Goal: Information Seeking & Learning: Find specific fact

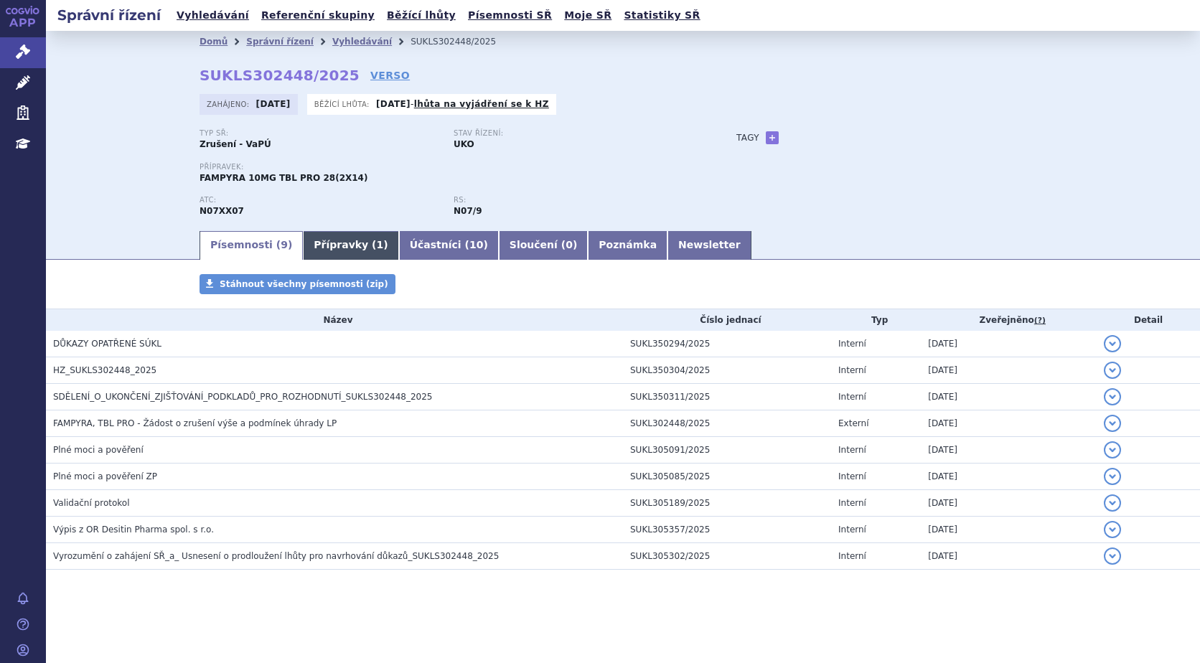
click at [303, 248] on link "Přípravky ( 1 )" at bounding box center [350, 245] width 95 height 29
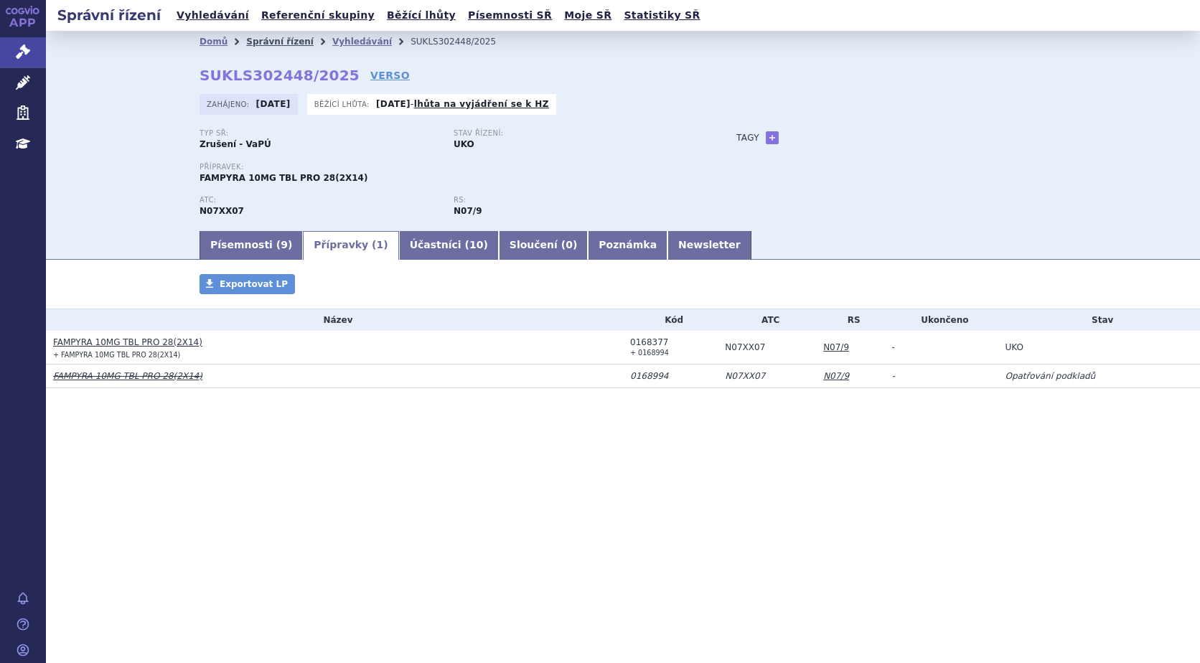
click at [283, 47] on link "Správní řízení" at bounding box center [279, 42] width 67 height 10
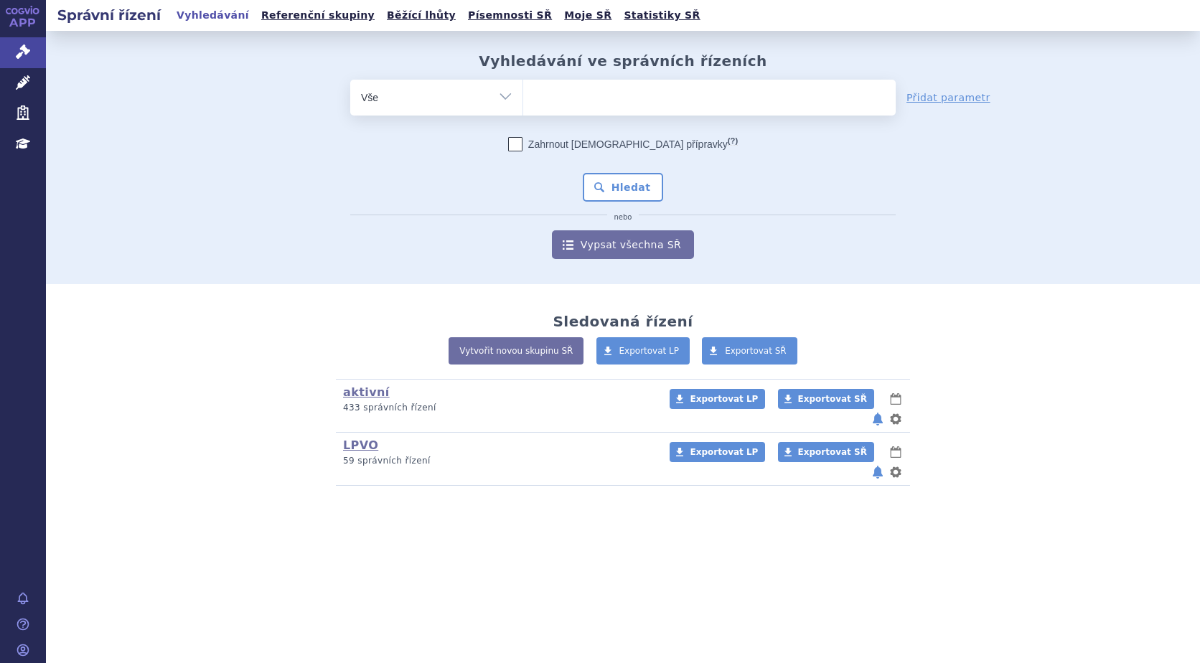
click at [578, 92] on ul at bounding box center [709, 95] width 372 height 30
click at [523, 92] on select at bounding box center [522, 97] width 1 height 36
type input "br"
type input "briu"
type input "brium"
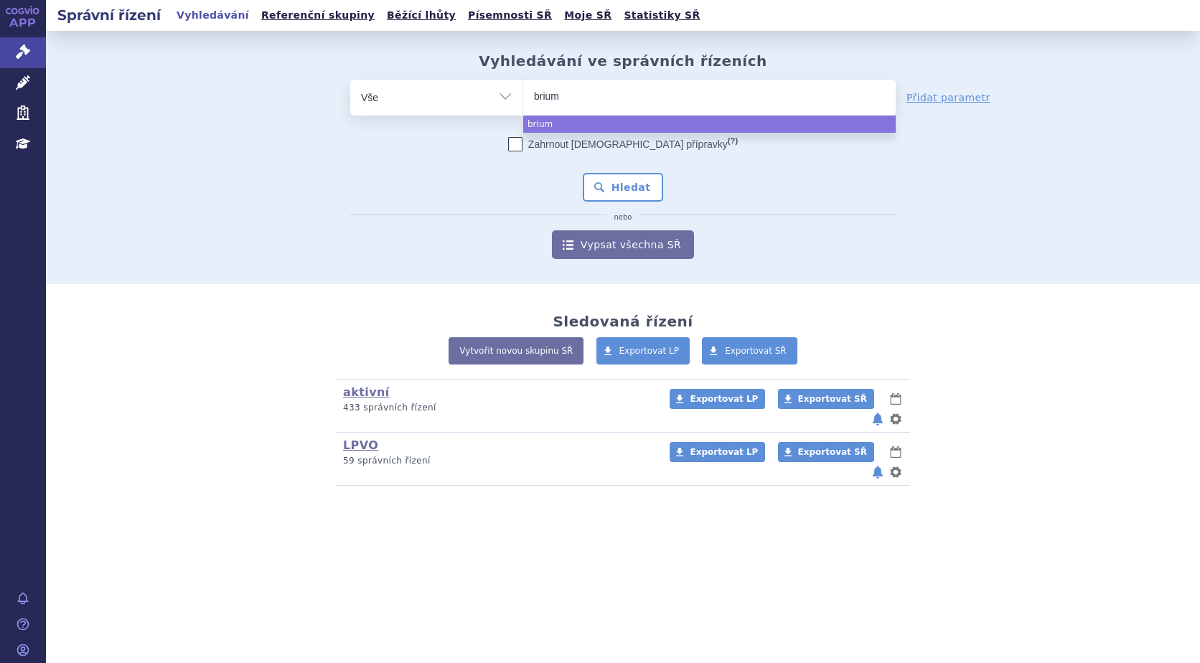
type input "briumv"
type input "briumvi"
select select "briumvi"
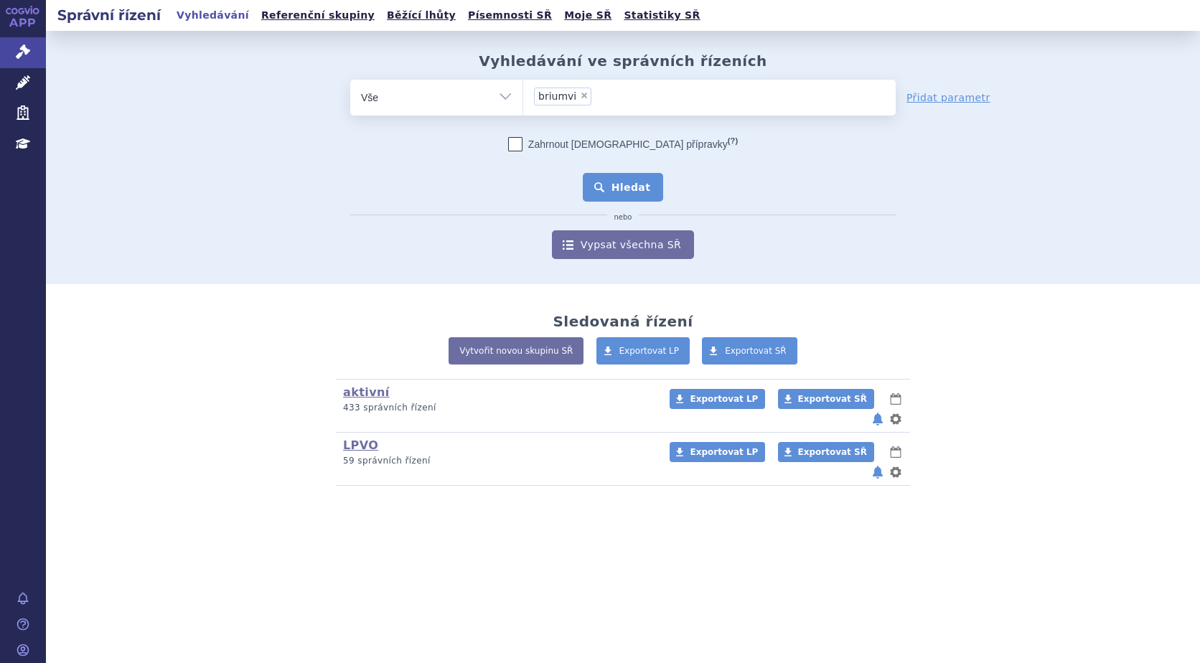
click at [639, 190] on button "Hledat" at bounding box center [623, 187] width 81 height 29
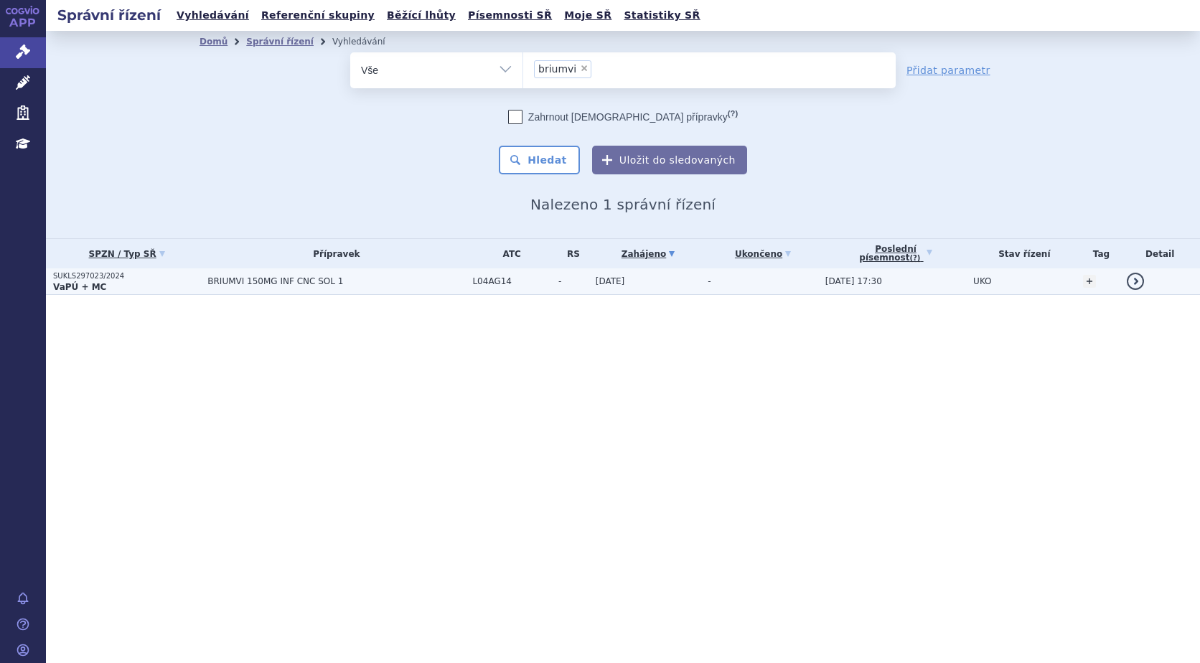
click at [66, 282] on strong "VaPÚ + MC" at bounding box center [79, 287] width 53 height 10
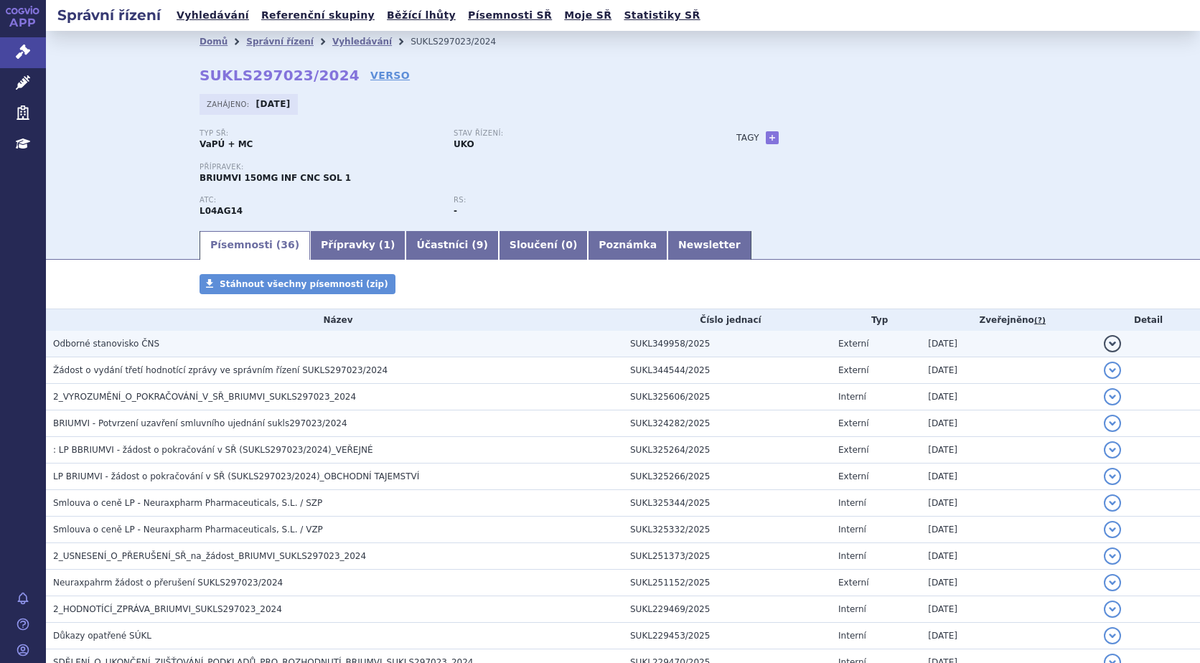
click at [101, 345] on span "Odborné stanovisko ČNS" at bounding box center [106, 344] width 106 height 10
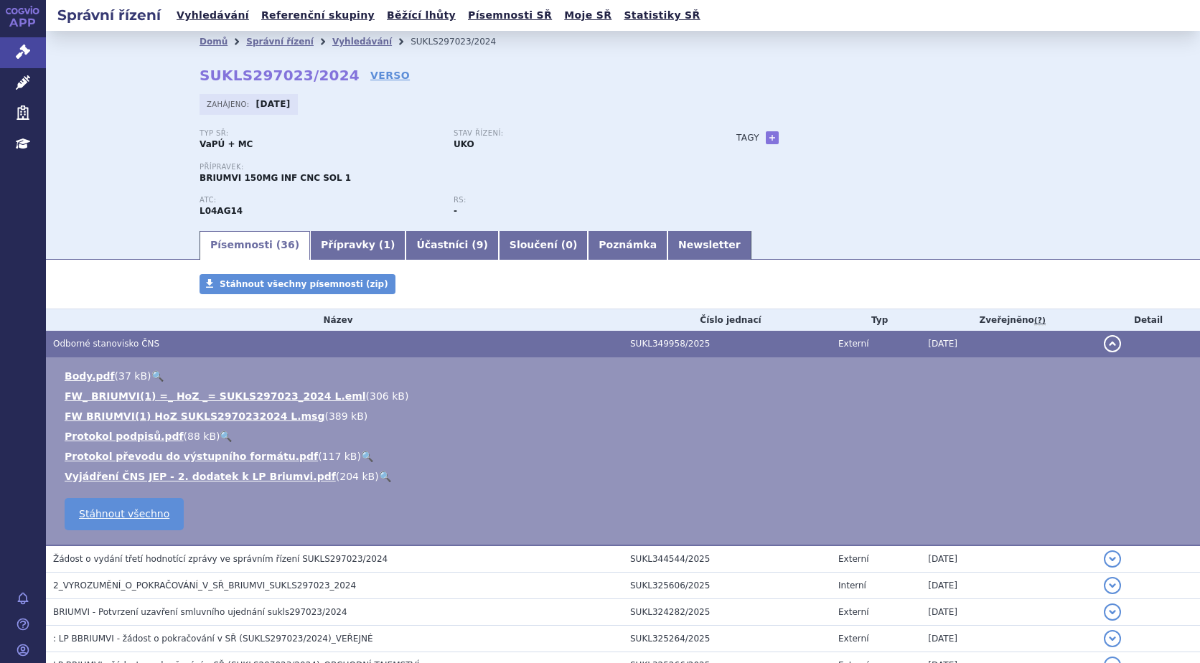
click at [379, 476] on link "🔍" at bounding box center [385, 476] width 12 height 11
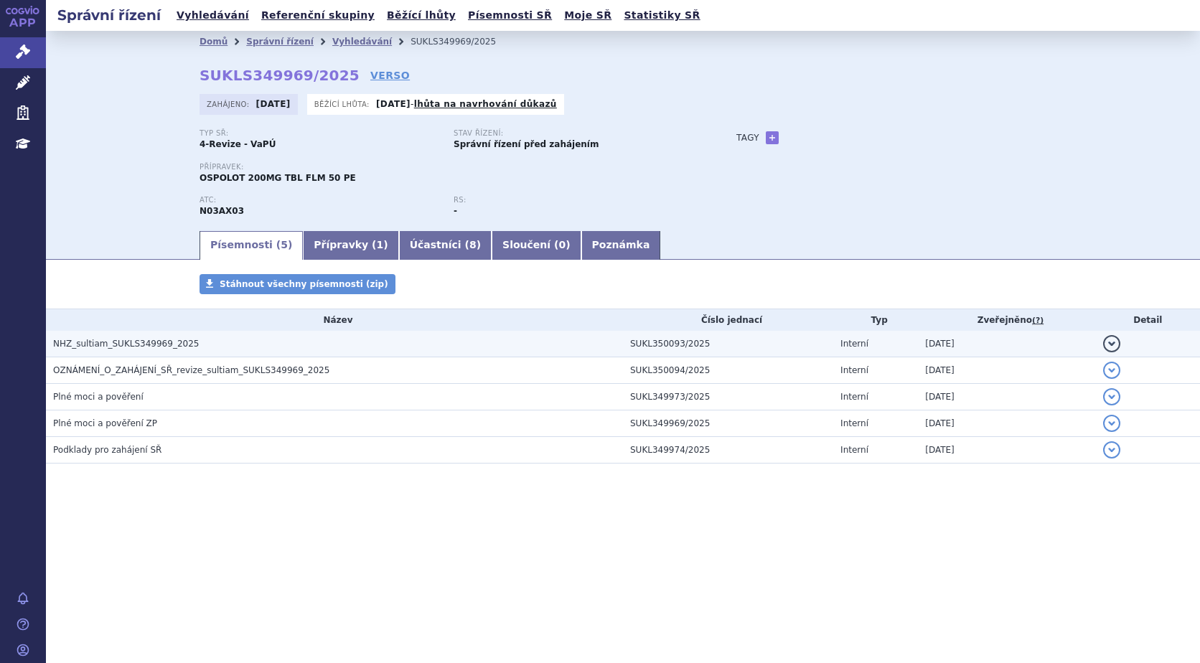
click at [91, 339] on span "NHZ_sultiam_SUKLS349969_2025" at bounding box center [126, 344] width 146 height 10
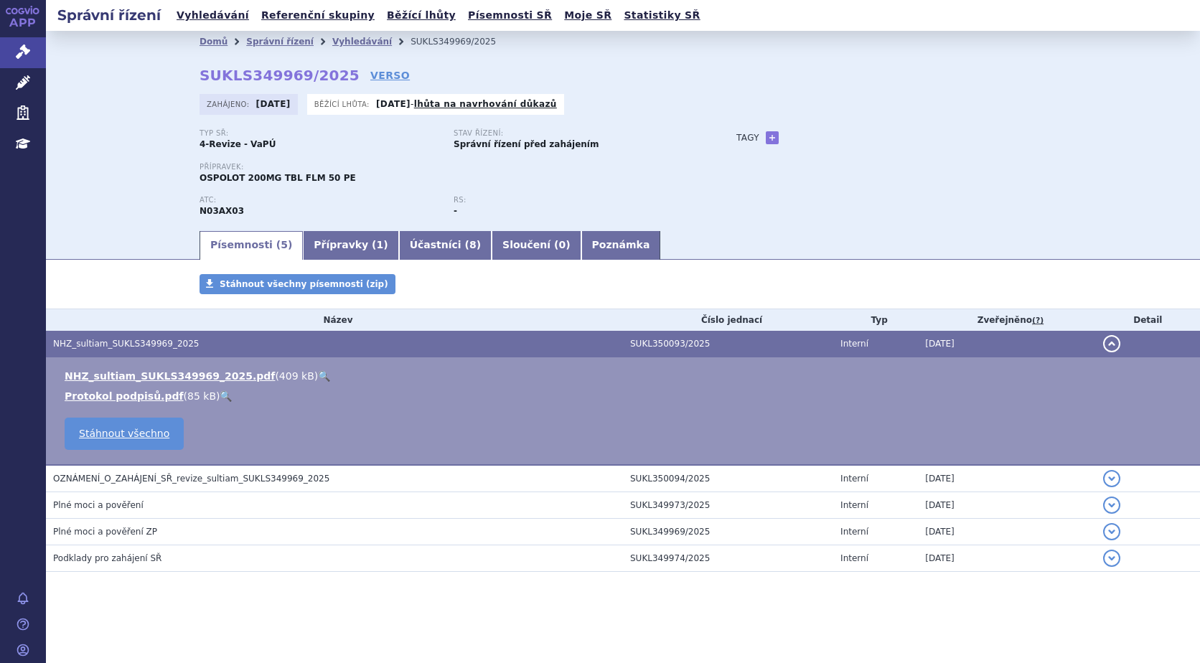
drag, startPoint x: 149, startPoint y: 373, endPoint x: 543, endPoint y: 436, distance: 398.9
click at [543, 436] on td "NHZ_sultiam_SUKLS349969_2025.pdf ( 409 kB ) 🔍 Protokol podpisů.pdf ( 85 kB ) 🔍" at bounding box center [623, 411] width 1154 height 108
click at [135, 431] on link "Stáhnout všechno" at bounding box center [124, 434] width 119 height 32
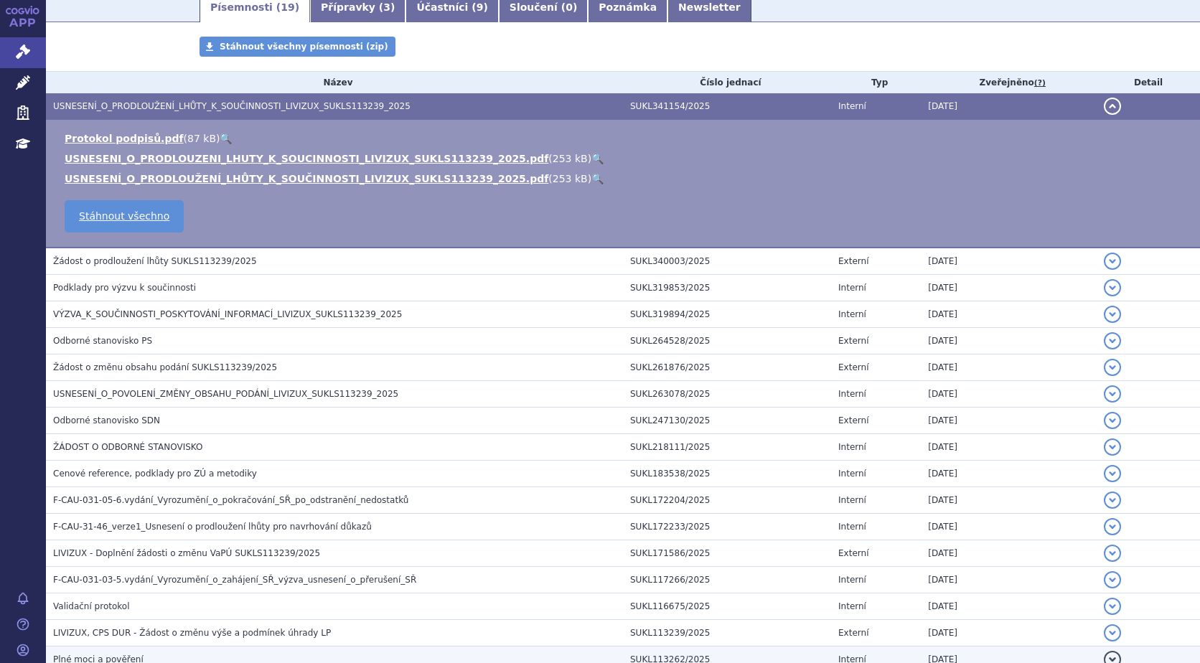
scroll to position [400, 0]
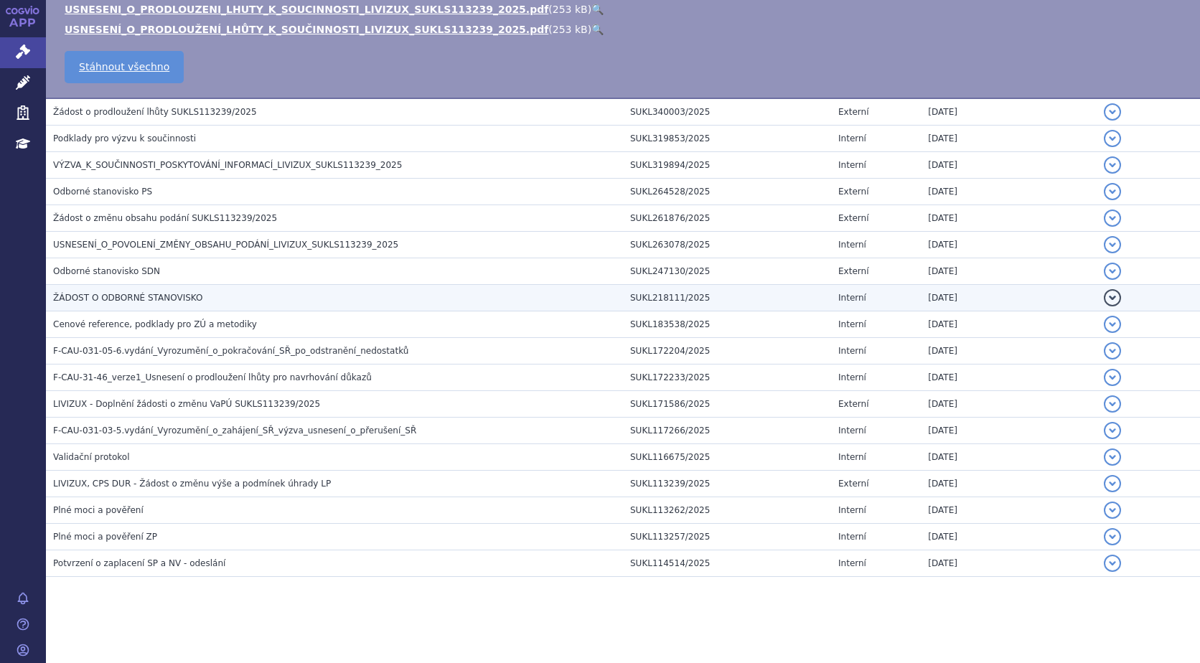
click at [121, 299] on span "ŽÁDOST O ODBORNÉ STANOVISKO" at bounding box center [127, 298] width 149 height 10
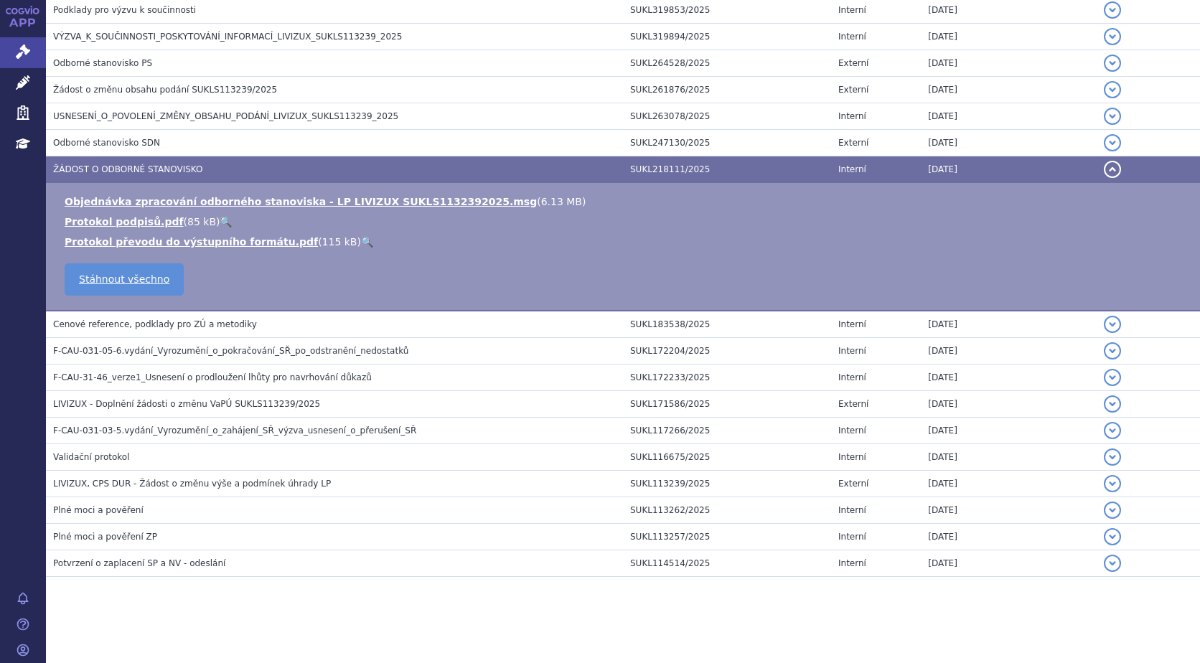
scroll to position [272, 0]
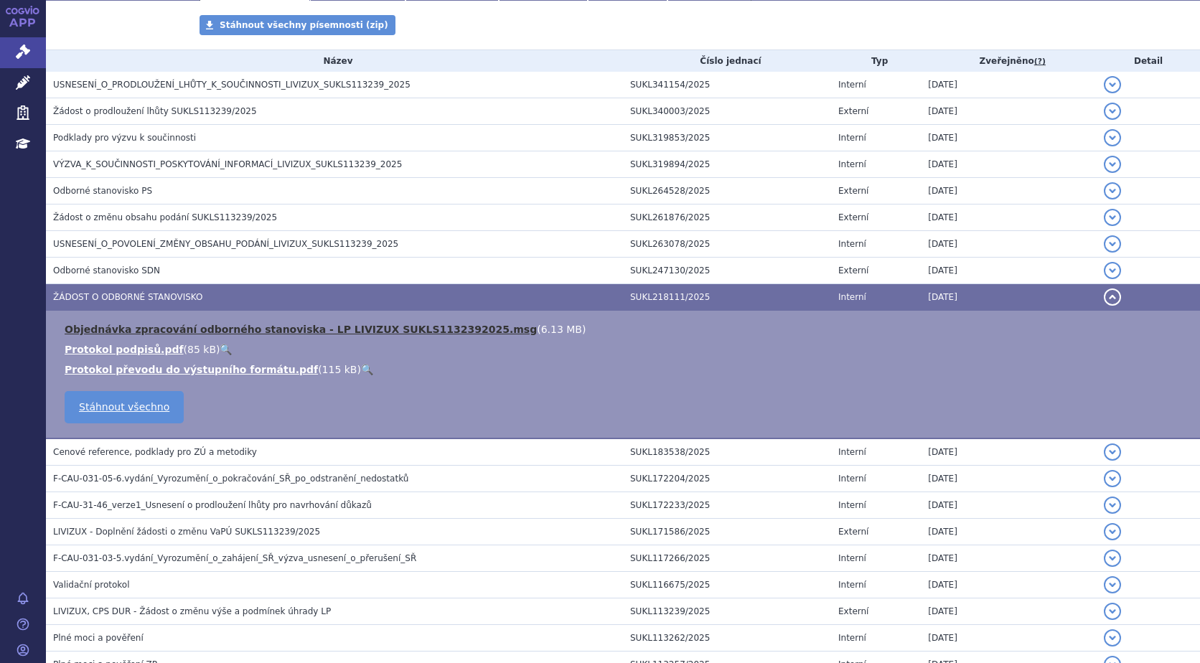
click at [222, 325] on link "Objednávka zpracování odborného stanoviska - LP LIVIZUX SUKLS1132392025.msg" at bounding box center [301, 329] width 472 height 11
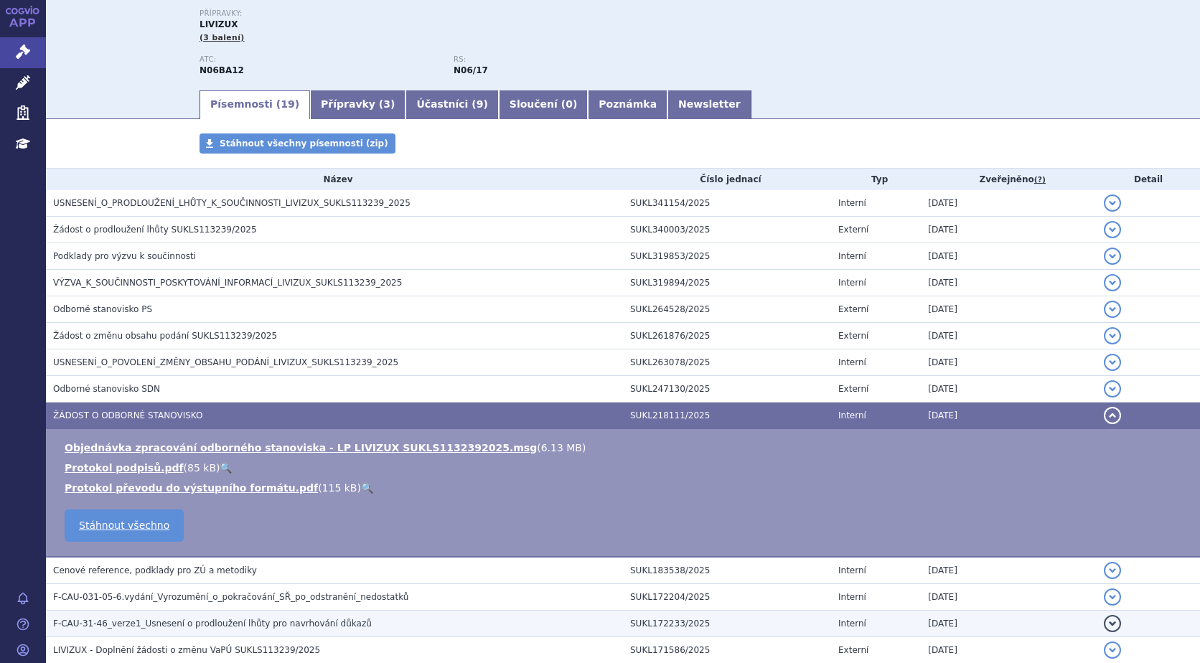
scroll to position [128, 0]
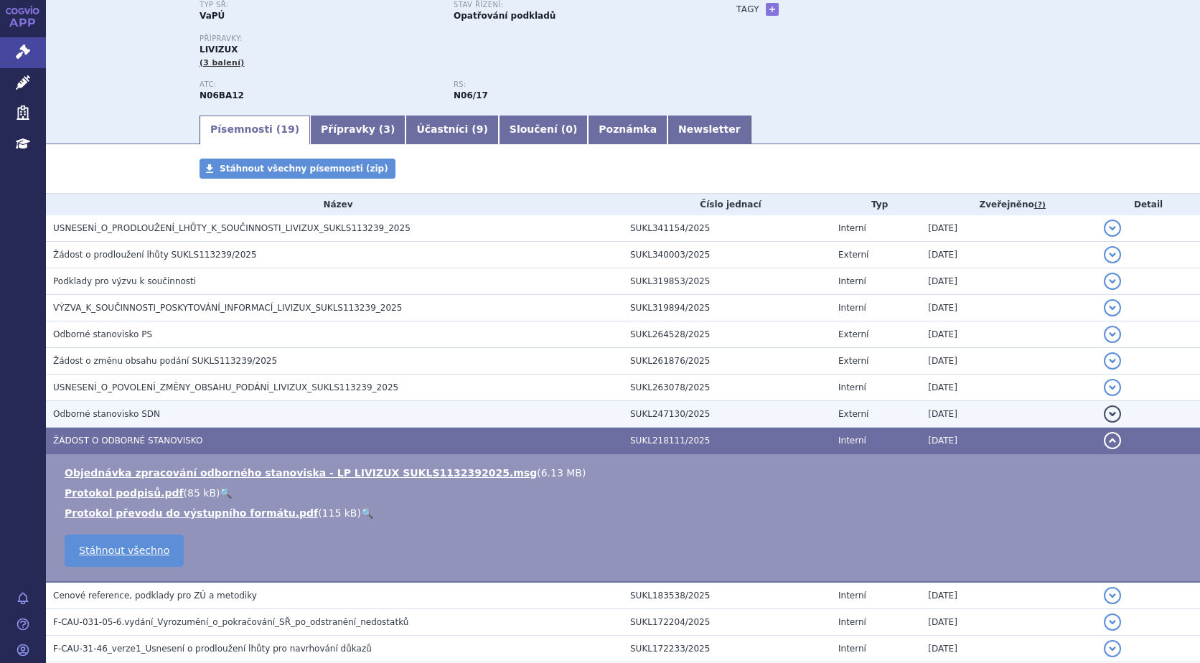
click at [103, 413] on span "Odborné stanovisko SDN" at bounding box center [106, 414] width 107 height 10
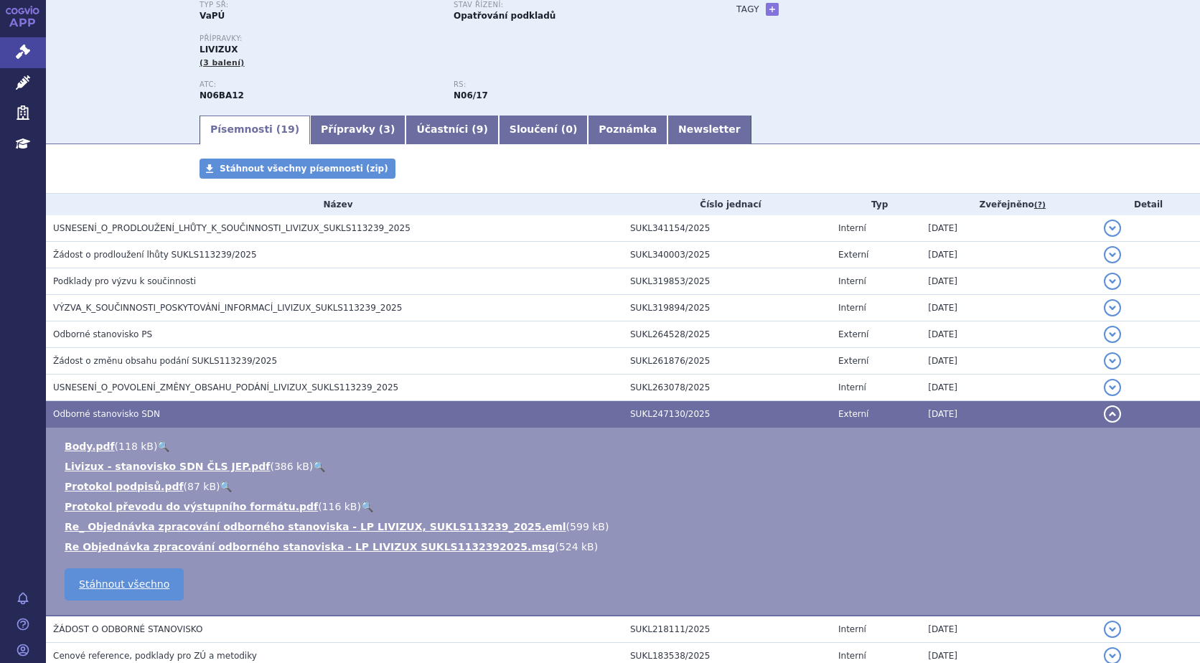
click at [313, 462] on link "🔍" at bounding box center [319, 466] width 12 height 11
